Goal: Find specific page/section: Find specific page/section

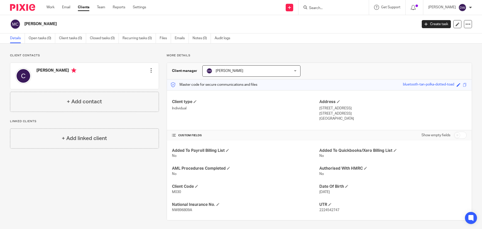
click at [325, 8] on input "Search" at bounding box center [330, 8] width 45 height 5
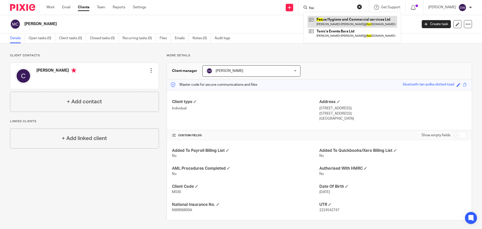
type input "foc"
click at [339, 20] on link at bounding box center [352, 22] width 90 height 12
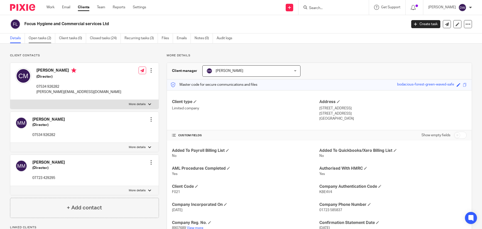
click at [34, 38] on link "Open tasks (2)" at bounding box center [42, 38] width 27 height 10
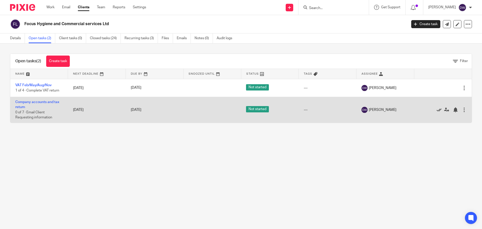
click at [436, 110] on icon at bounding box center [438, 109] width 5 height 5
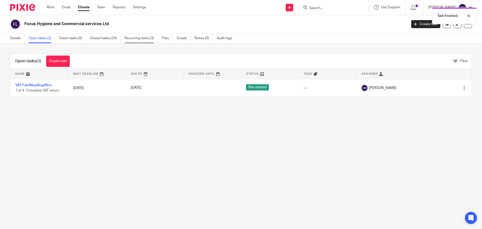
click at [155, 40] on link "Recurring tasks (3)" at bounding box center [140, 38] width 33 height 10
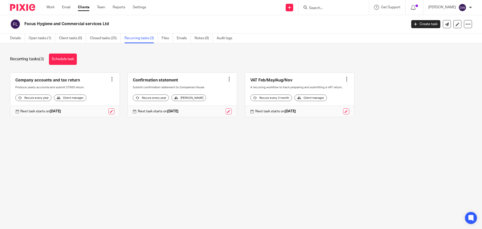
click at [329, 10] on input "Search" at bounding box center [330, 8] width 45 height 5
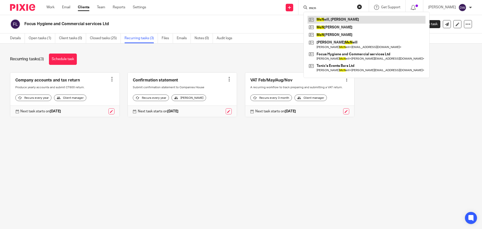
type input "mcn"
click at [336, 17] on link at bounding box center [366, 20] width 118 height 8
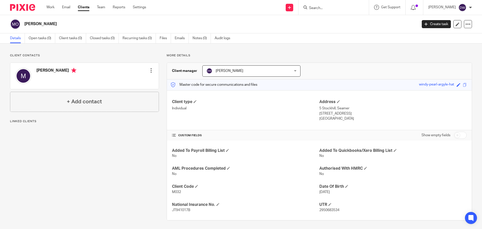
click at [311, 6] on input "Search" at bounding box center [330, 8] width 45 height 5
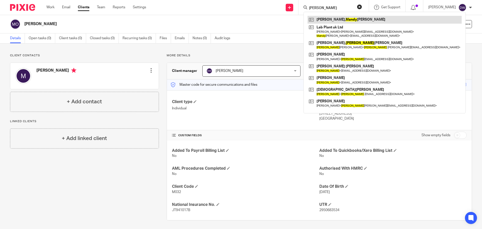
type input "mandy"
click at [341, 21] on link at bounding box center [384, 20] width 154 height 8
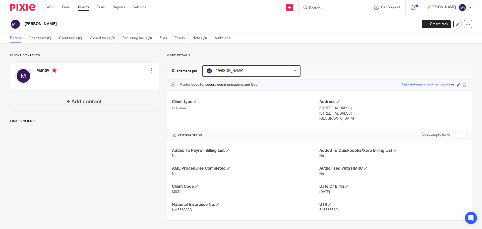
click at [318, 10] on input "Search" at bounding box center [330, 8] width 45 height 5
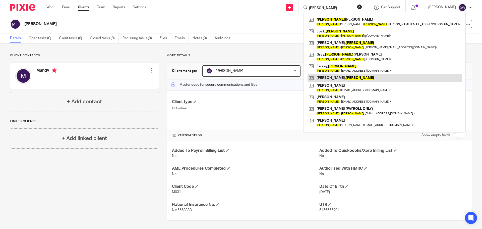
type input "chris"
click at [335, 75] on link at bounding box center [384, 78] width 154 height 8
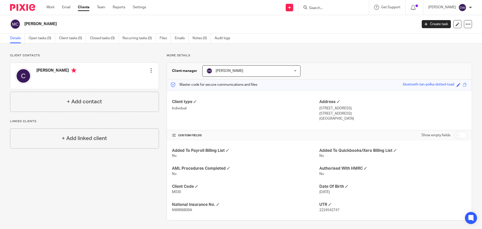
click at [321, 5] on form at bounding box center [334, 7] width 53 height 6
click at [324, 7] on input "Search" at bounding box center [330, 8] width 45 height 5
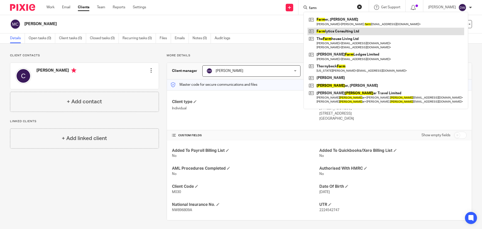
type input "farm"
click at [344, 31] on link at bounding box center [385, 32] width 157 height 8
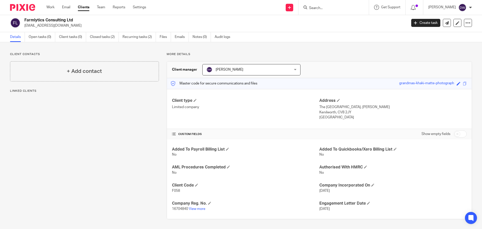
scroll to position [2, 0]
click at [454, 130] on input "checkbox" at bounding box center [460, 133] width 13 height 7
checkbox input "true"
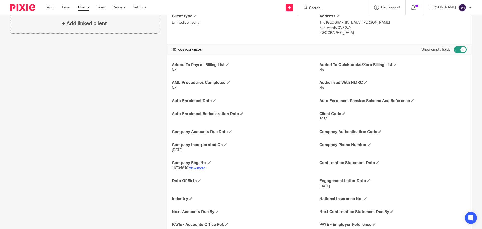
scroll to position [102, 0]
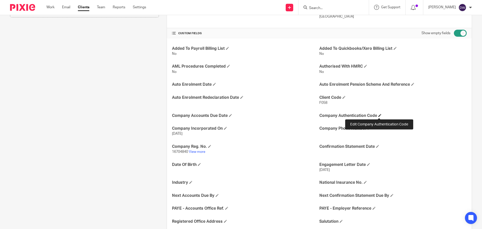
click at [380, 114] on span at bounding box center [379, 115] width 3 height 3
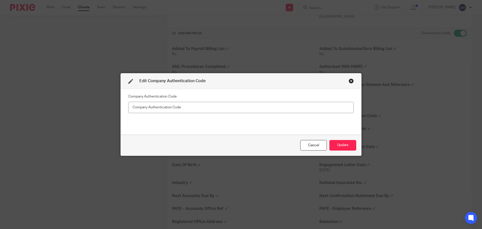
click at [262, 111] on input "text" at bounding box center [240, 107] width 225 height 11
click at [250, 102] on input "text" at bounding box center [240, 107] width 225 height 11
type input "BYD9QC"
click at [337, 147] on button "Update" at bounding box center [342, 145] width 27 height 11
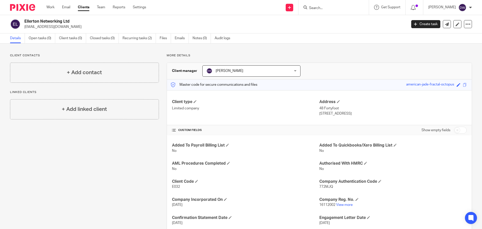
drag, startPoint x: 0, startPoint y: 0, endPoint x: 336, endPoint y: 7, distance: 335.6
click at [336, 7] on input "Search" at bounding box center [330, 8] width 45 height 5
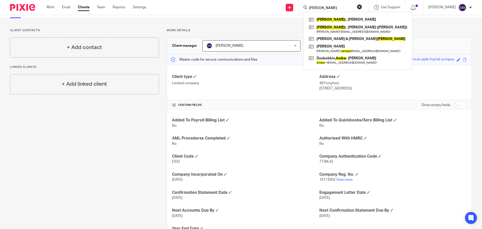
type input "lambe"
drag, startPoint x: 317, startPoint y: 9, endPoint x: 288, endPoint y: 4, distance: 29.7
click at [288, 4] on div "Send new email Create task Add client lambe Lambe r, Julie Lambe r. Lars Mikael…" at bounding box center [318, 7] width 328 height 15
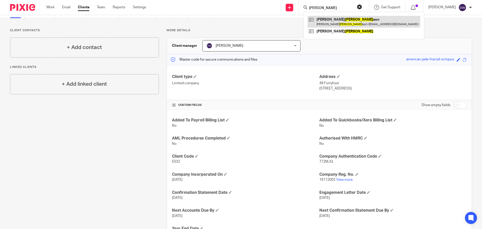
type input "clark"
click at [321, 21] on link at bounding box center [363, 22] width 113 height 12
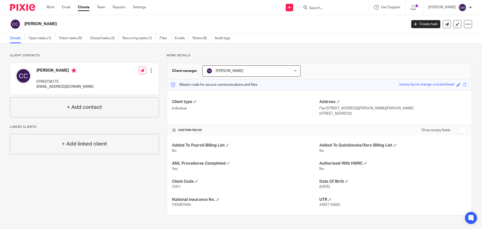
click at [327, 6] on input "Search" at bounding box center [330, 8] width 45 height 5
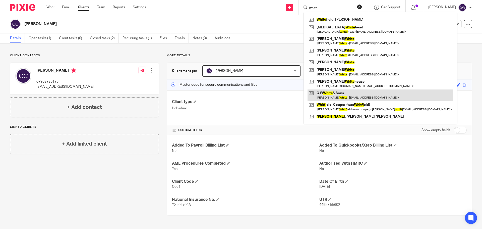
type input "white"
click at [355, 96] on link at bounding box center [380, 95] width 146 height 12
